Goal: Task Accomplishment & Management: Use online tool/utility

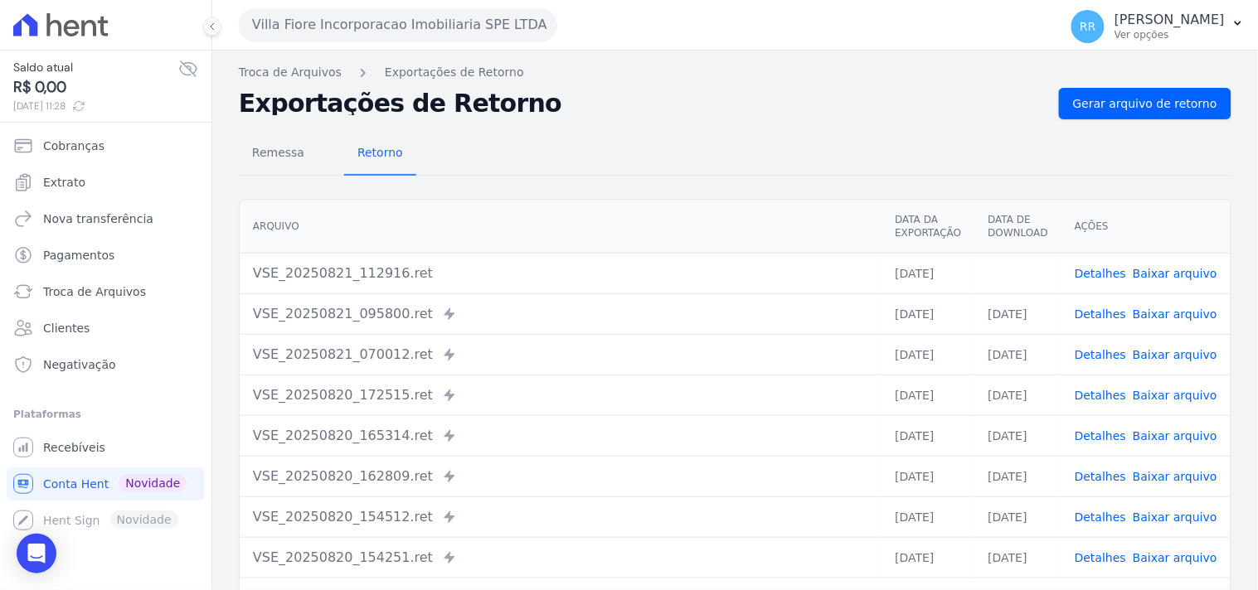
click at [463, 42] on div "Villa Fiore Incorporacao Imobiliaria SPE LTDA Via Sul Engenharia AGUAS DE [GEOG…" at bounding box center [645, 24] width 813 height 51
click at [462, 33] on button "Villa Fiore Incorporacao Imobiliaria SPE LTDA" at bounding box center [398, 24] width 318 height 33
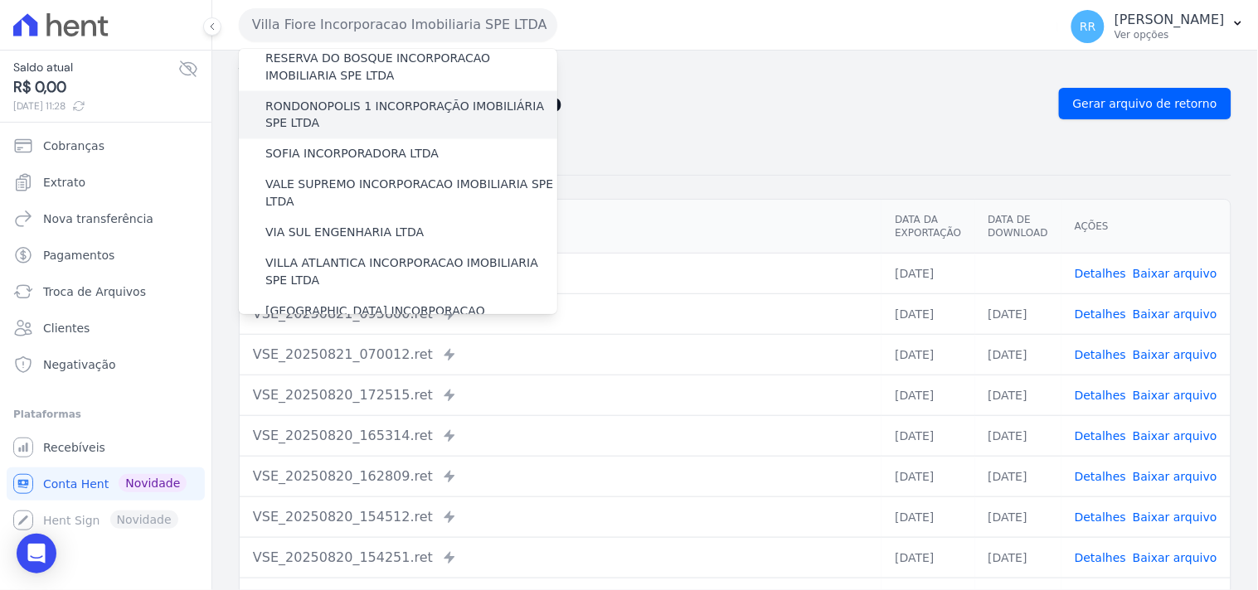
scroll to position [741, 0]
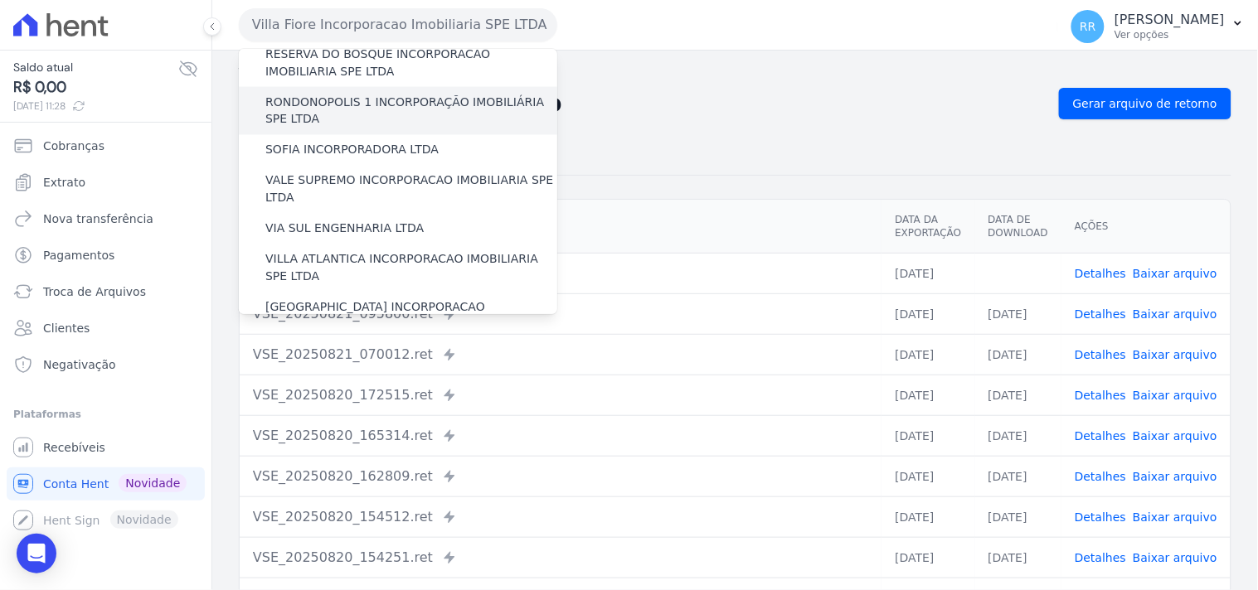
click at [303, 293] on div "[GEOGRAPHIC_DATA] INCORPORACAO IMOBILIARIA SPE LTDA" at bounding box center [398, 317] width 318 height 48
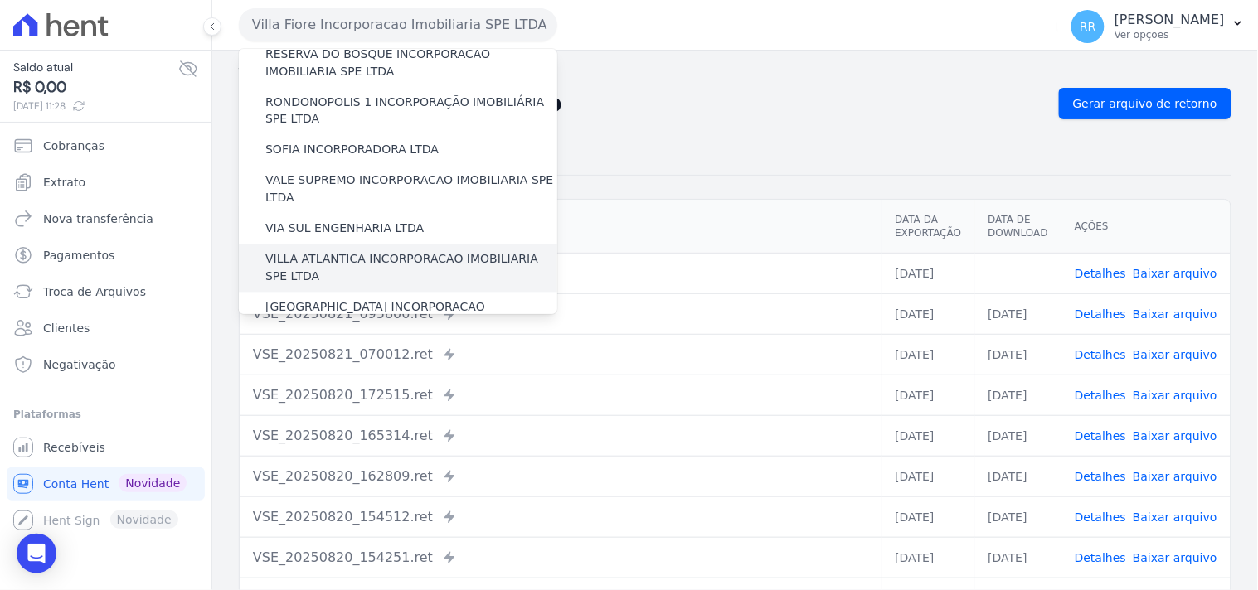
click at [313, 251] on label "VILLA ATLANTICA INCORPORACAO IMOBILIARIA SPE LTDA" at bounding box center [411, 268] width 292 height 35
click at [0, 0] on input "VILLA ATLANTICA INCORPORACAO IMOBILIARIA SPE LTDA" at bounding box center [0, 0] width 0 height 0
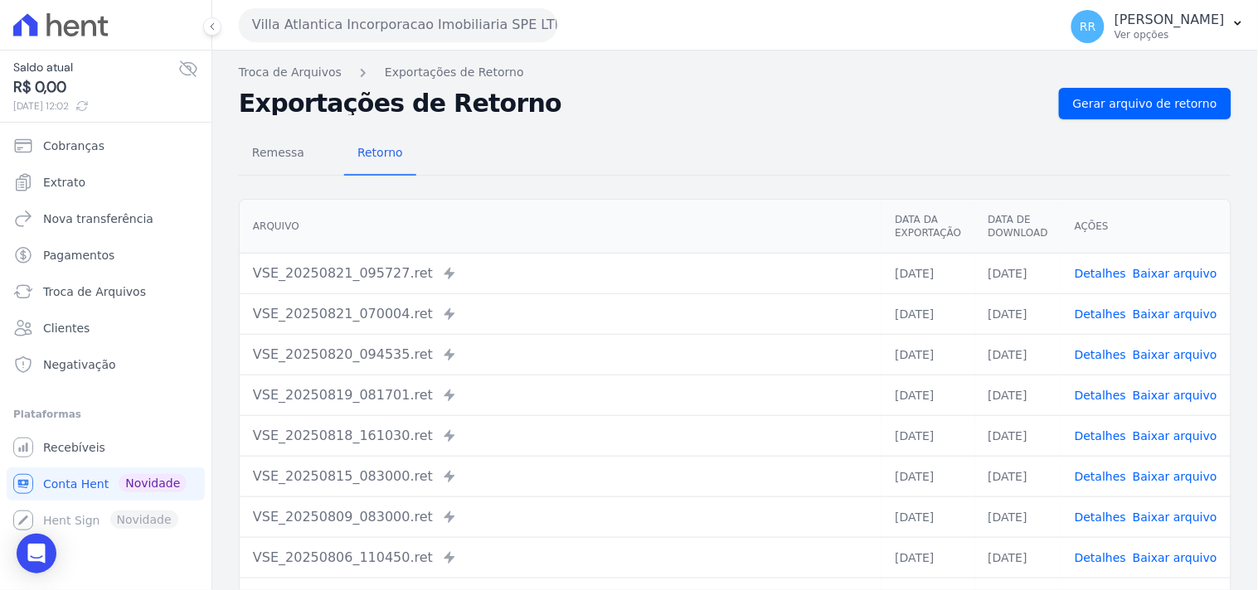
click at [508, 21] on button "Villa Atlantica Incorporacao Imobiliaria SPE LTDA" at bounding box center [398, 24] width 318 height 33
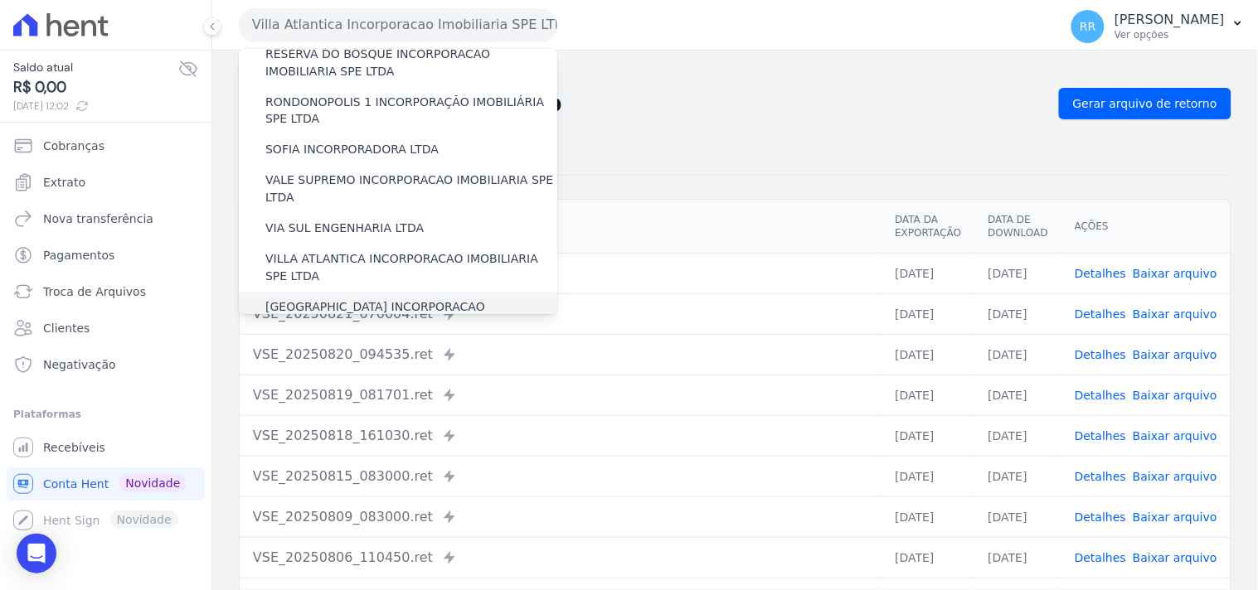
click at [454, 299] on label "[GEOGRAPHIC_DATA] INCORPORACAO IMOBILIARIA SPE LTDA" at bounding box center [411, 316] width 292 height 35
click at [0, 0] on input "[GEOGRAPHIC_DATA] INCORPORACAO IMOBILIARIA SPE LTDA" at bounding box center [0, 0] width 0 height 0
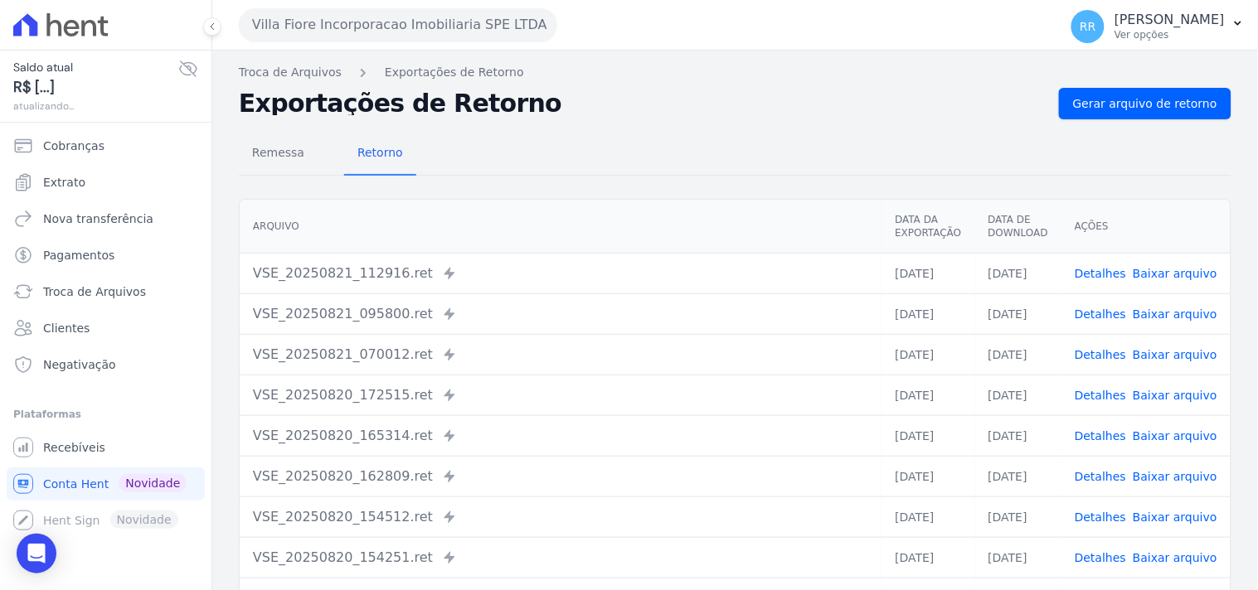
click at [1171, 77] on nav "Troca de Arquivos Exportações de Retorno" at bounding box center [735, 72] width 993 height 17
click at [1154, 113] on link "Gerar arquivo de retorno" at bounding box center [1145, 104] width 172 height 32
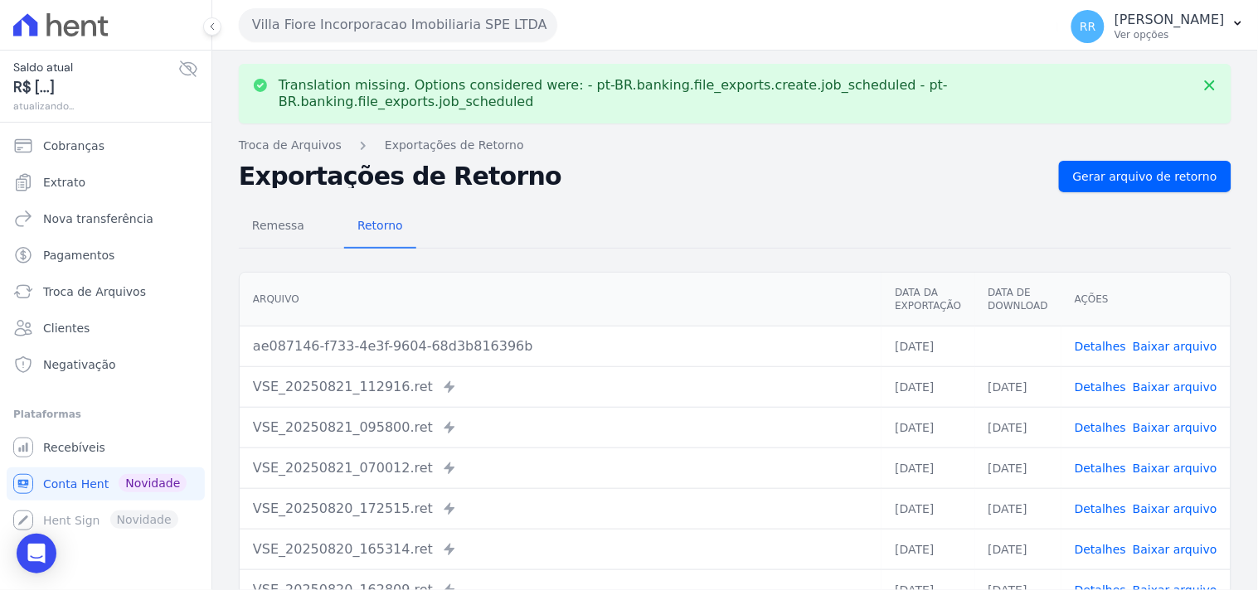
click at [1173, 340] on link "Baixar arquivo" at bounding box center [1175, 346] width 85 height 13
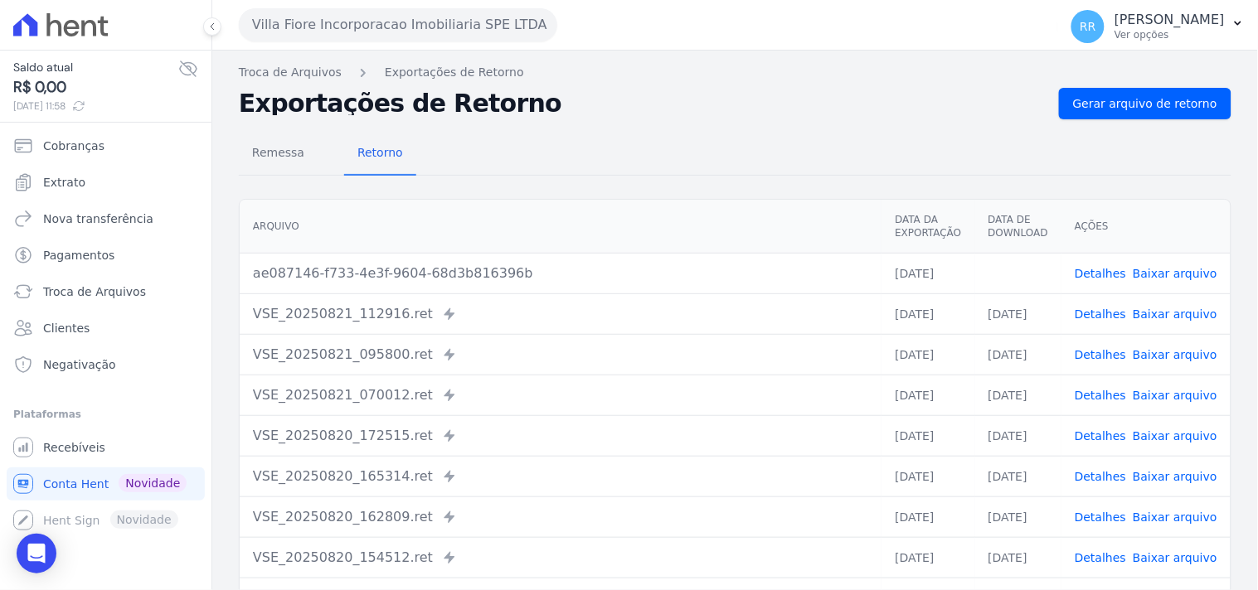
click at [490, 23] on button "Villa Fiore Incorporacao Imobiliaria SPE LTDA" at bounding box center [398, 24] width 318 height 33
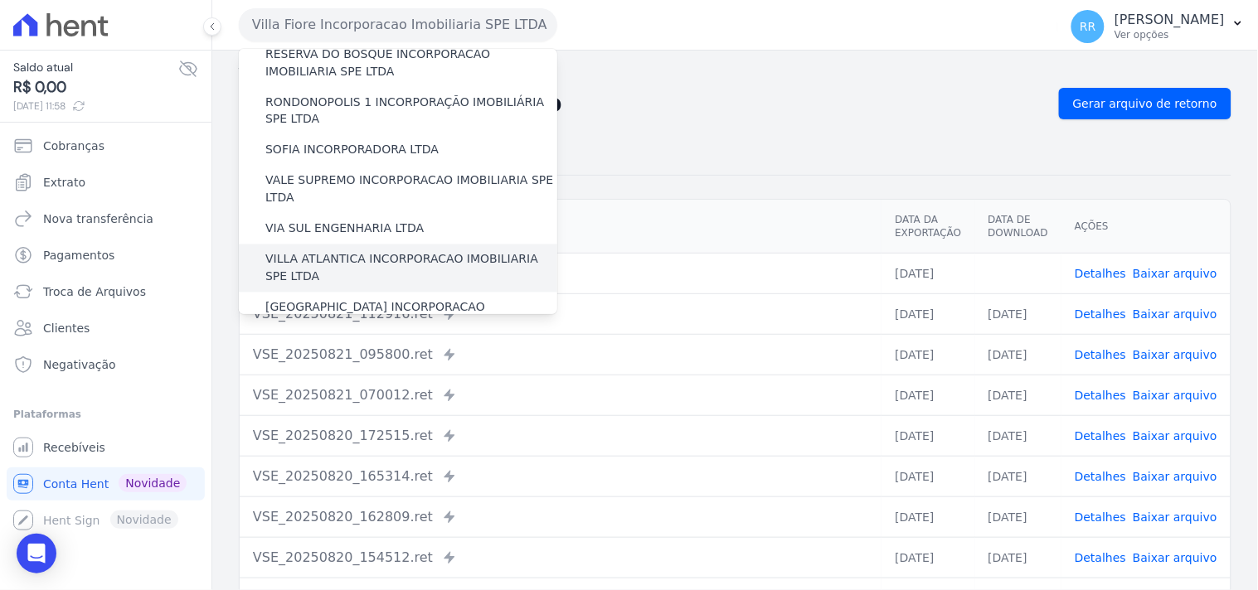
click at [325, 251] on label "VILLA ATLANTICA INCORPORACAO IMOBILIARIA SPE LTDA" at bounding box center [411, 268] width 292 height 35
click at [0, 0] on input "VILLA ATLANTICA INCORPORACAO IMOBILIARIA SPE LTDA" at bounding box center [0, 0] width 0 height 0
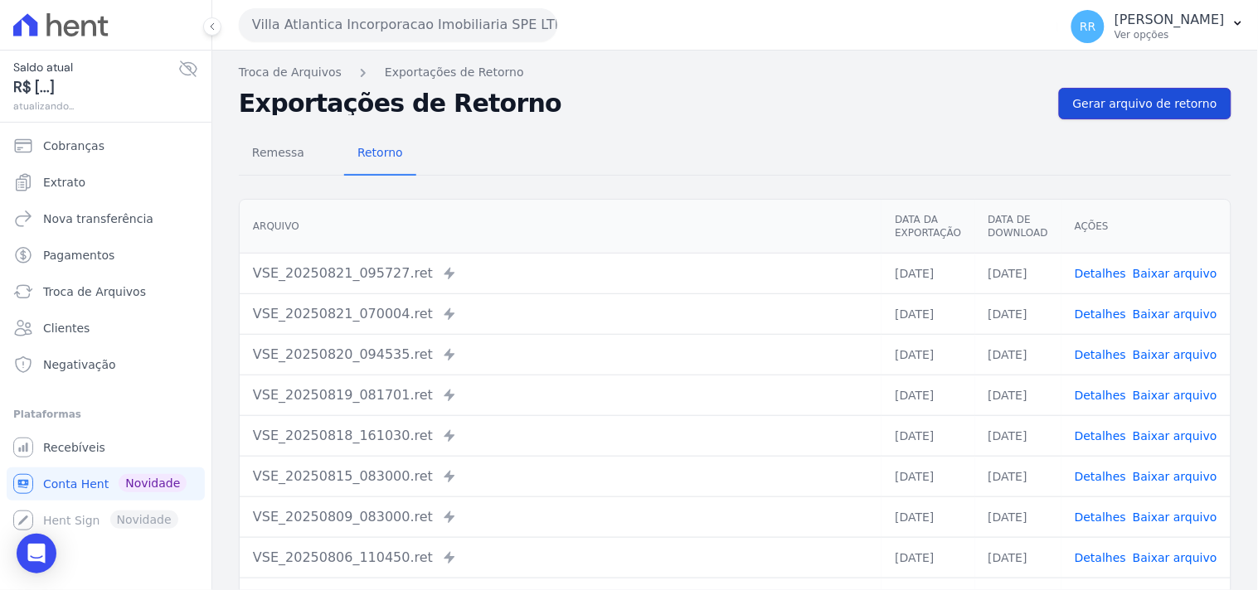
click at [1122, 102] on span "Gerar arquivo de retorno" at bounding box center [1145, 103] width 144 height 17
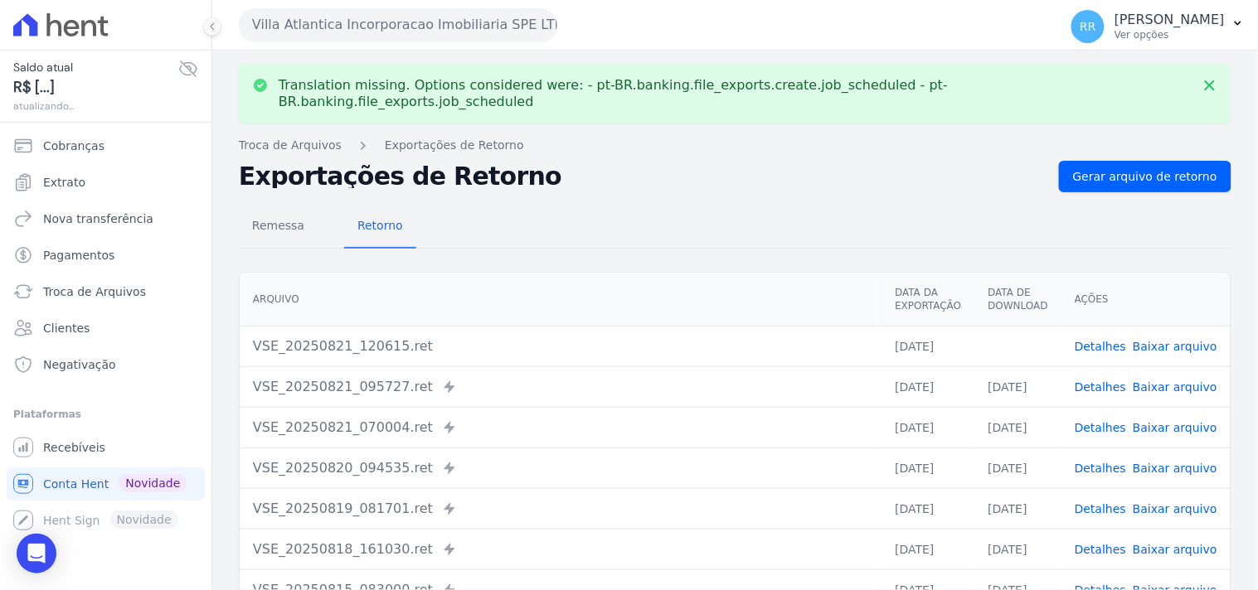
click at [1173, 340] on link "Baixar arquivo" at bounding box center [1175, 346] width 85 height 13
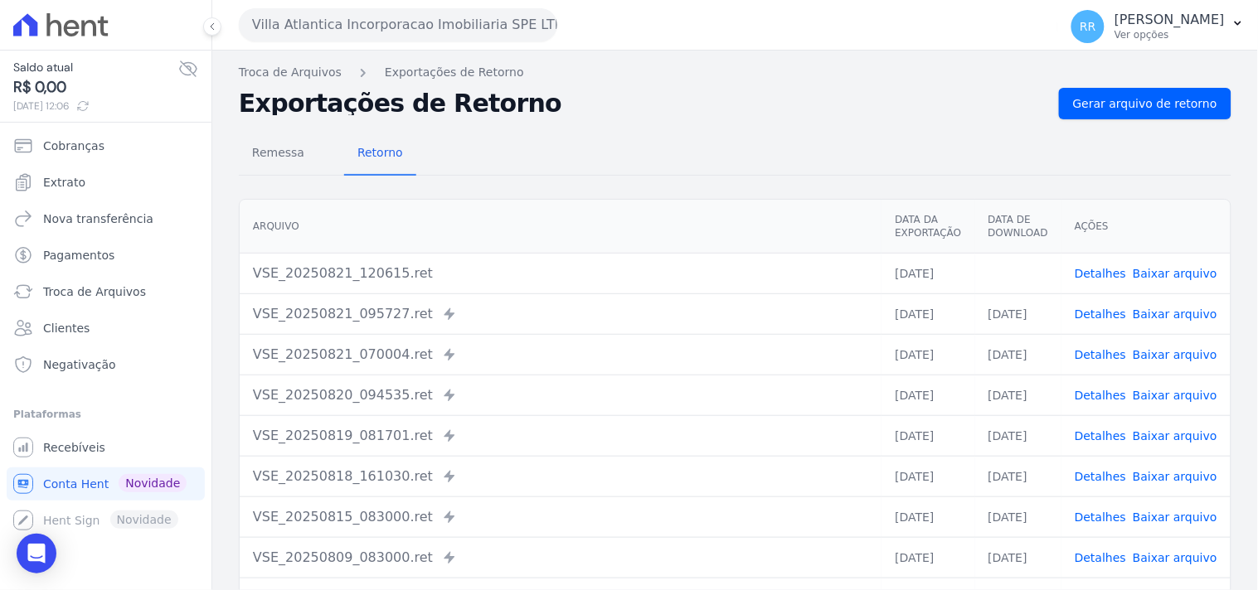
click at [719, 145] on div "Remessa Retorno" at bounding box center [735, 154] width 993 height 43
click at [445, 15] on button "Villa Atlantica Incorporacao Imobiliaria SPE LTDA" at bounding box center [398, 24] width 318 height 33
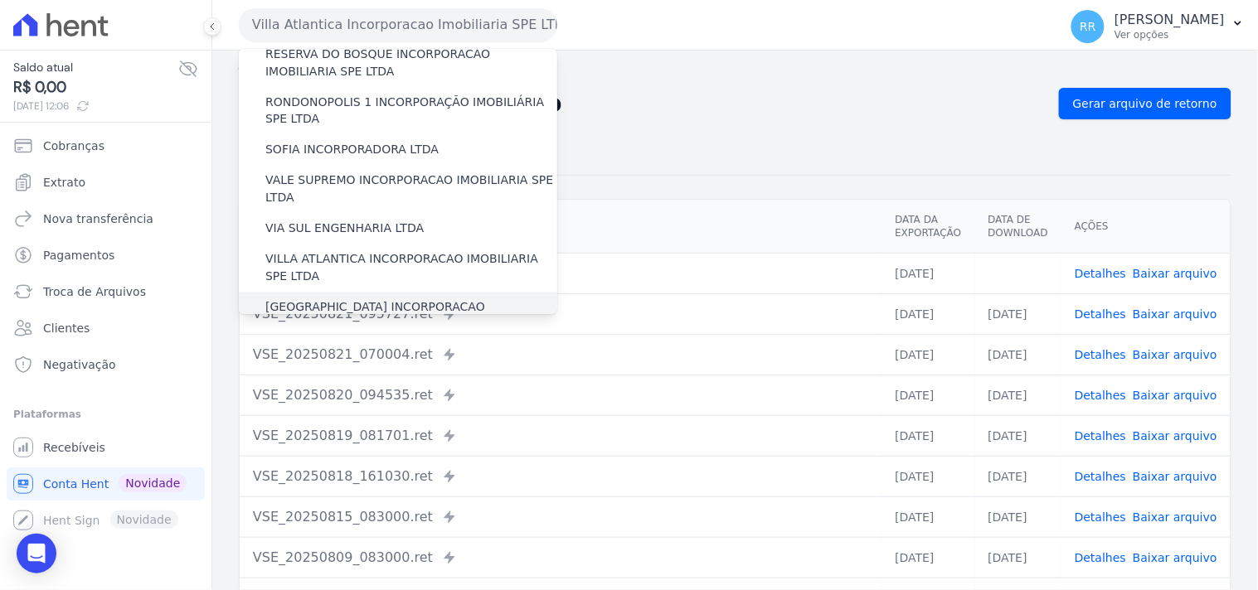
click at [300, 299] on label "[GEOGRAPHIC_DATA] INCORPORACAO IMOBILIARIA SPE LTDA" at bounding box center [411, 316] width 292 height 35
click at [0, 0] on input "[GEOGRAPHIC_DATA] INCORPORACAO IMOBILIARIA SPE LTDA" at bounding box center [0, 0] width 0 height 0
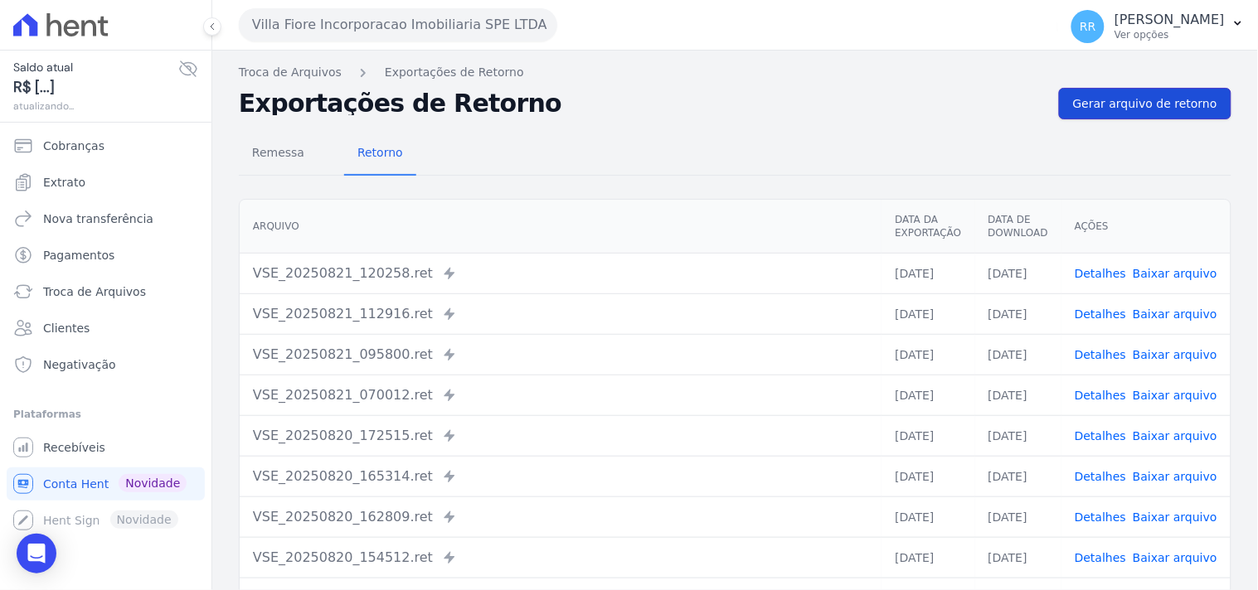
click at [1083, 103] on span "Gerar arquivo de retorno" at bounding box center [1145, 103] width 144 height 17
click at [902, 152] on div "Remessa Retorno" at bounding box center [735, 154] width 993 height 43
